Goal: Information Seeking & Learning: Learn about a topic

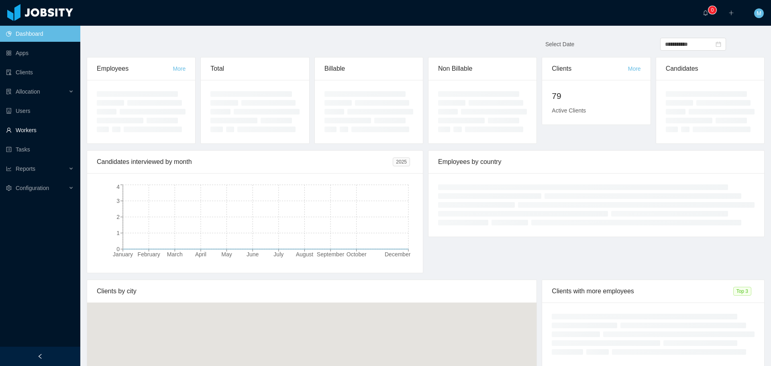
click at [22, 130] on link "Workers" at bounding box center [40, 130] width 68 height 16
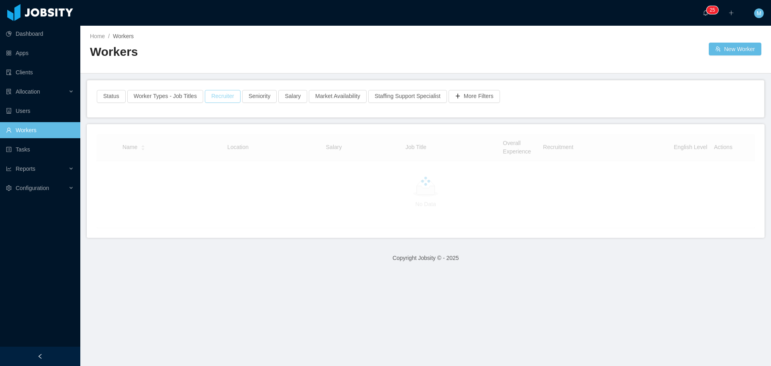
click at [228, 98] on div "Status Worker Types - Job Titles Recruiter Seniority Salary Market Availability…" at bounding box center [425, 98] width 677 height 37
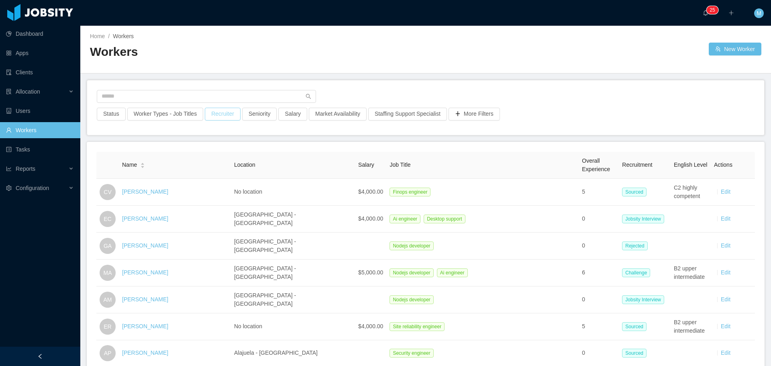
click at [217, 115] on button "Recruiter" at bounding box center [223, 114] width 36 height 13
click at [183, 152] on div at bounding box center [218, 150] width 113 height 12
type input "******"
click at [210, 163] on li "[PERSON_NAME]" at bounding box center [219, 165] width 120 height 13
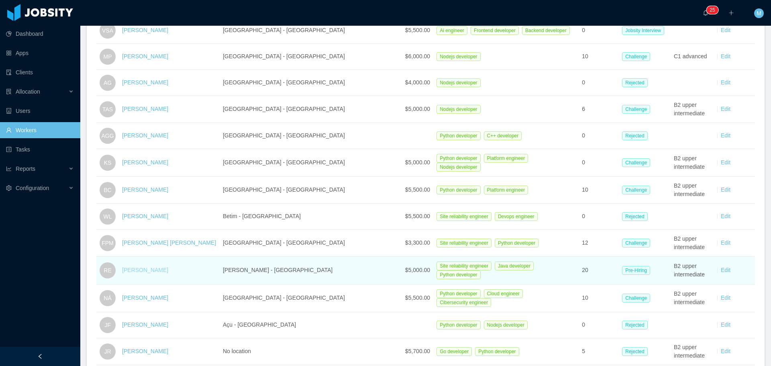
scroll to position [241, 0]
click at [146, 268] on link "[PERSON_NAME]" at bounding box center [145, 269] width 46 height 6
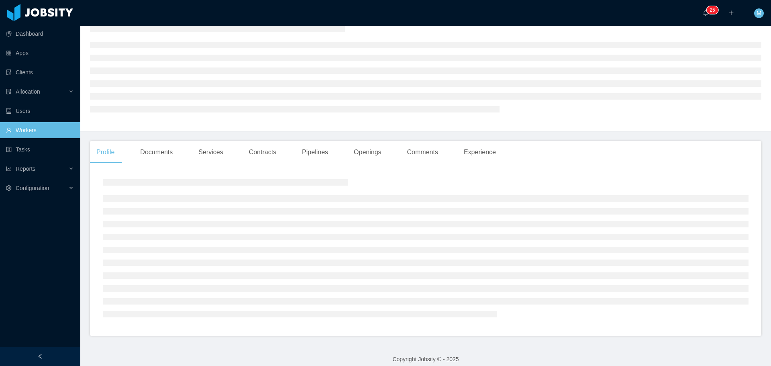
scroll to position [44, 0]
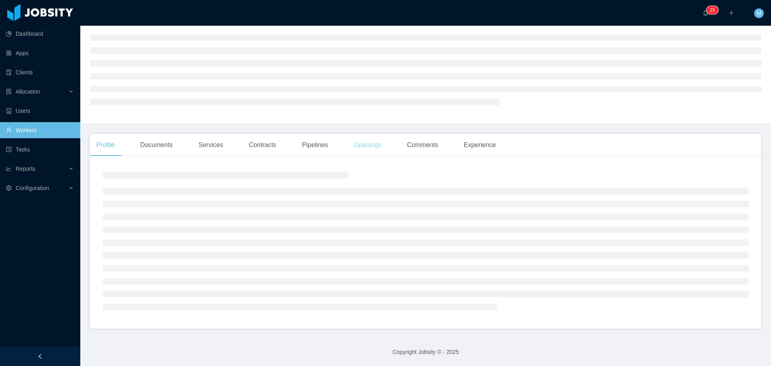
click at [367, 143] on div "Openings" at bounding box center [367, 145] width 41 height 22
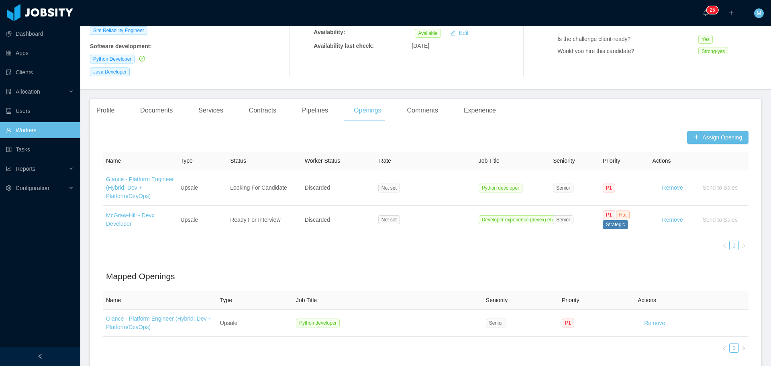
scroll to position [198, 0]
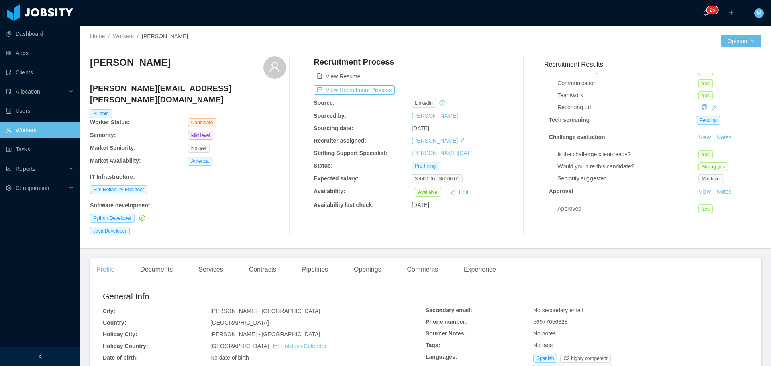
scroll to position [55, 0]
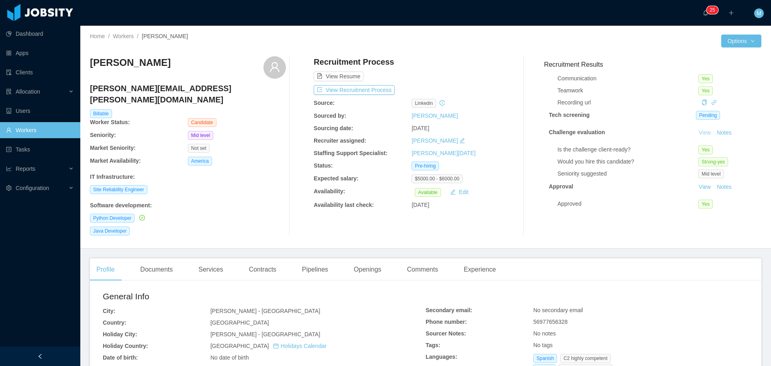
click at [696, 129] on link "View" at bounding box center [705, 132] width 18 height 6
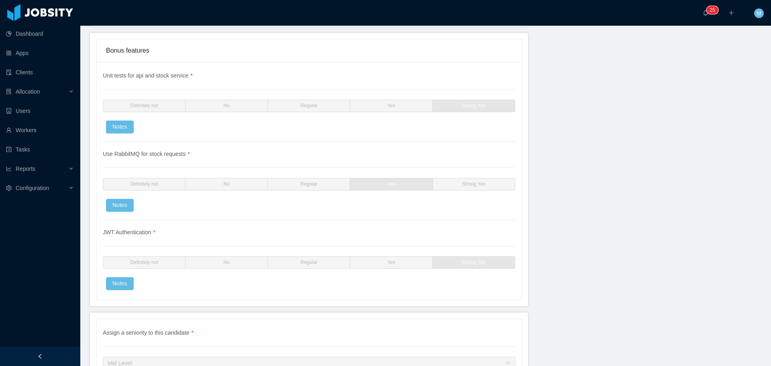
scroll to position [1696, 0]
drag, startPoint x: 764, startPoint y: 250, endPoint x: 761, endPoint y: 232, distance: 18.4
click at [761, 232] on section "**********" at bounding box center [425, 183] width 691 height 366
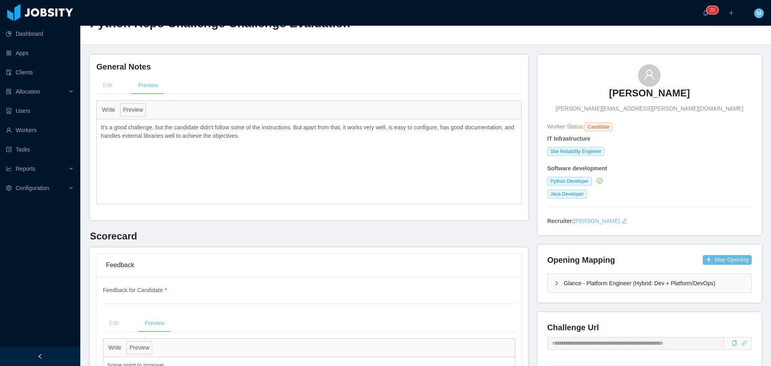
scroll to position [0, 0]
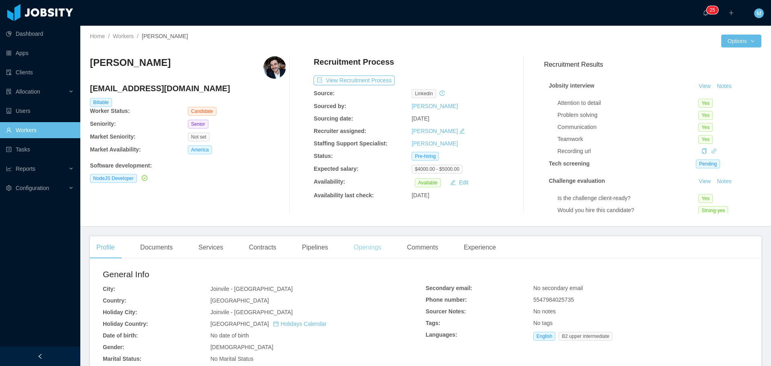
click at [370, 249] on div "Openings" at bounding box center [367, 247] width 41 height 22
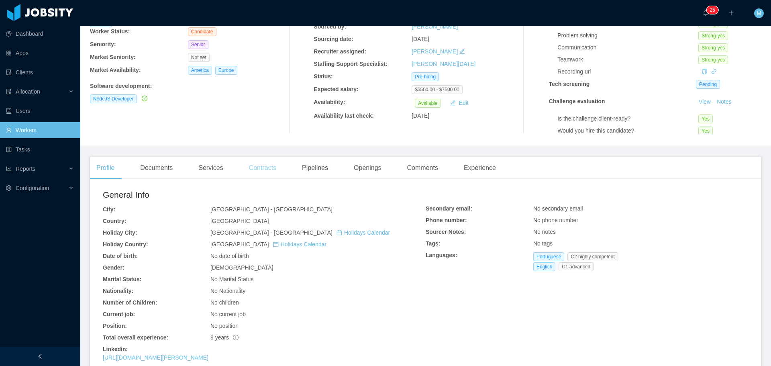
scroll to position [78, 0]
click at [365, 175] on div "Openings" at bounding box center [367, 169] width 41 height 22
